Goal: Communication & Community: Ask a question

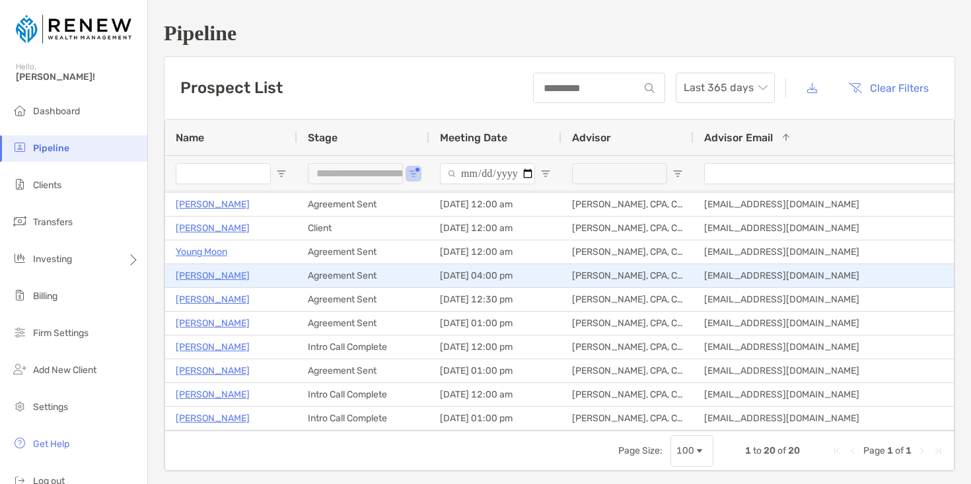
click at [223, 279] on p "[PERSON_NAME]" at bounding box center [213, 275] width 74 height 17
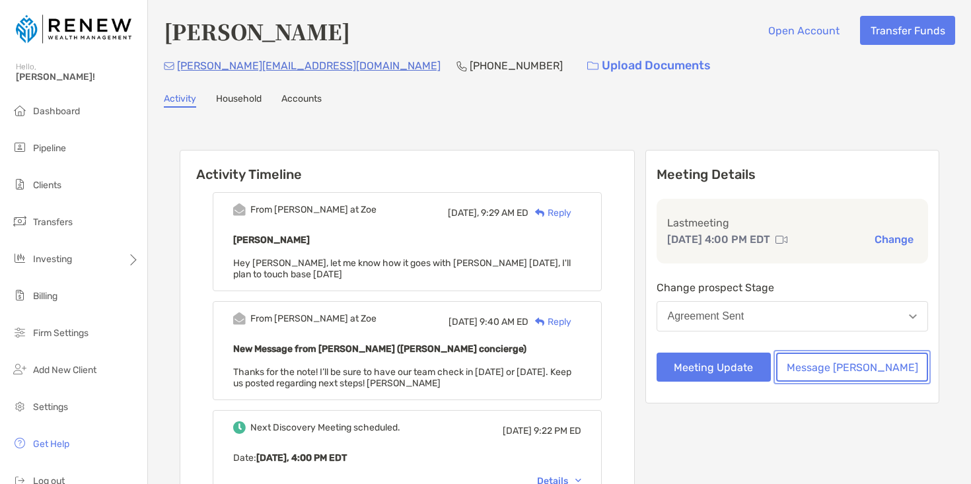
click at [853, 365] on button "Message [PERSON_NAME]" at bounding box center [852, 367] width 152 height 29
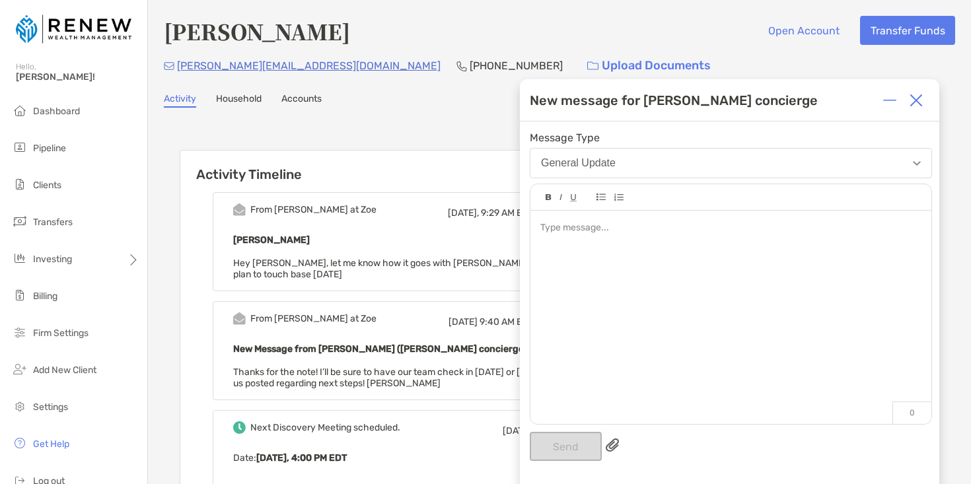
click at [614, 250] on div at bounding box center [730, 311] width 401 height 200
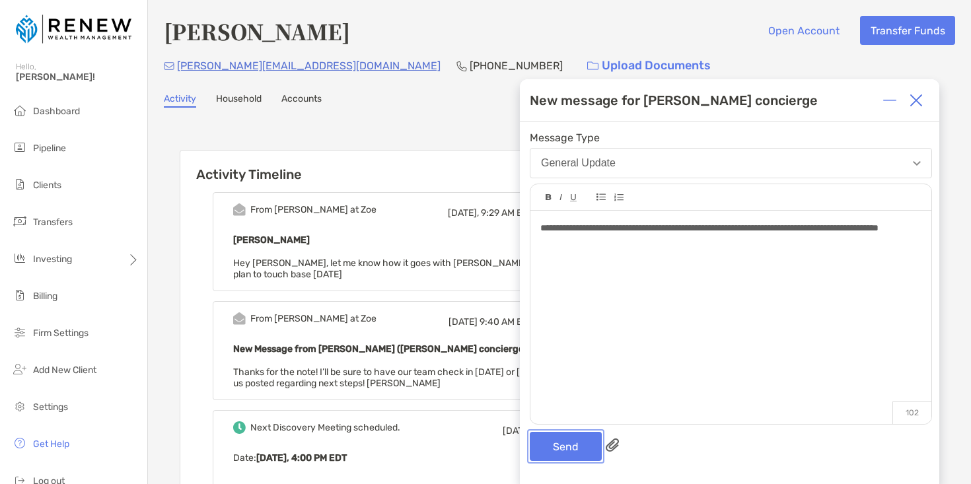
click at [561, 444] on button "Send" at bounding box center [566, 446] width 72 height 29
